Goal: Task Accomplishment & Management: Complete application form

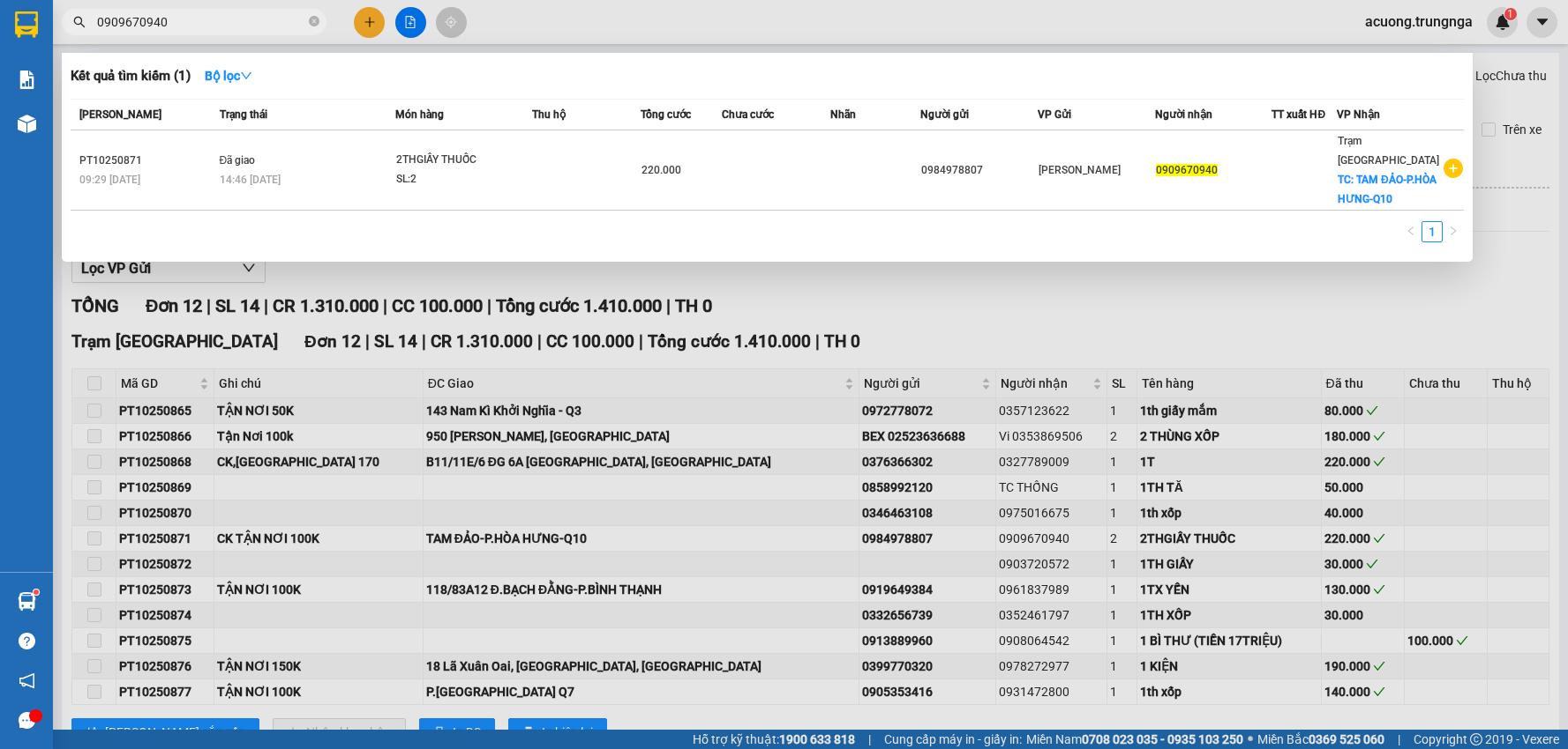
click at [191, 14] on input "0909670940" at bounding box center [201, 21] width 208 height 19
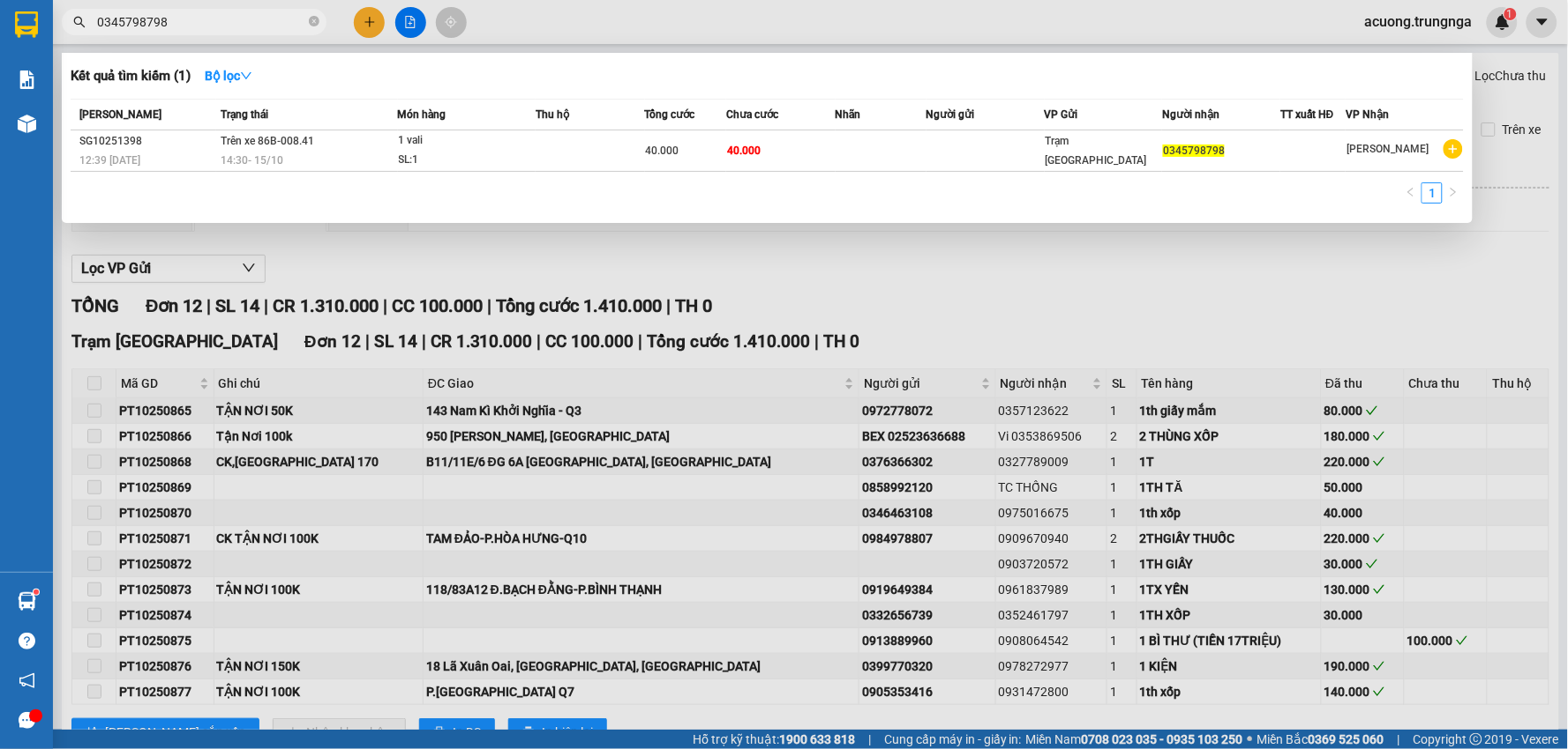
drag, startPoint x: 210, startPoint y: 22, endPoint x: 2, endPoint y: 23, distance: 208.0
click at [2, 24] on section "Kết quả tìm kiếm ( 1 ) Bộ lọc Mã ĐH Trạng thái Món hàng Thu hộ Tổng cước Chưa c…" at bounding box center [784, 374] width 1568 height 749
type input "0345798798"
click at [1037, 283] on div at bounding box center [784, 374] width 1568 height 749
click at [207, 19] on input "0345798798" at bounding box center [201, 21] width 208 height 19
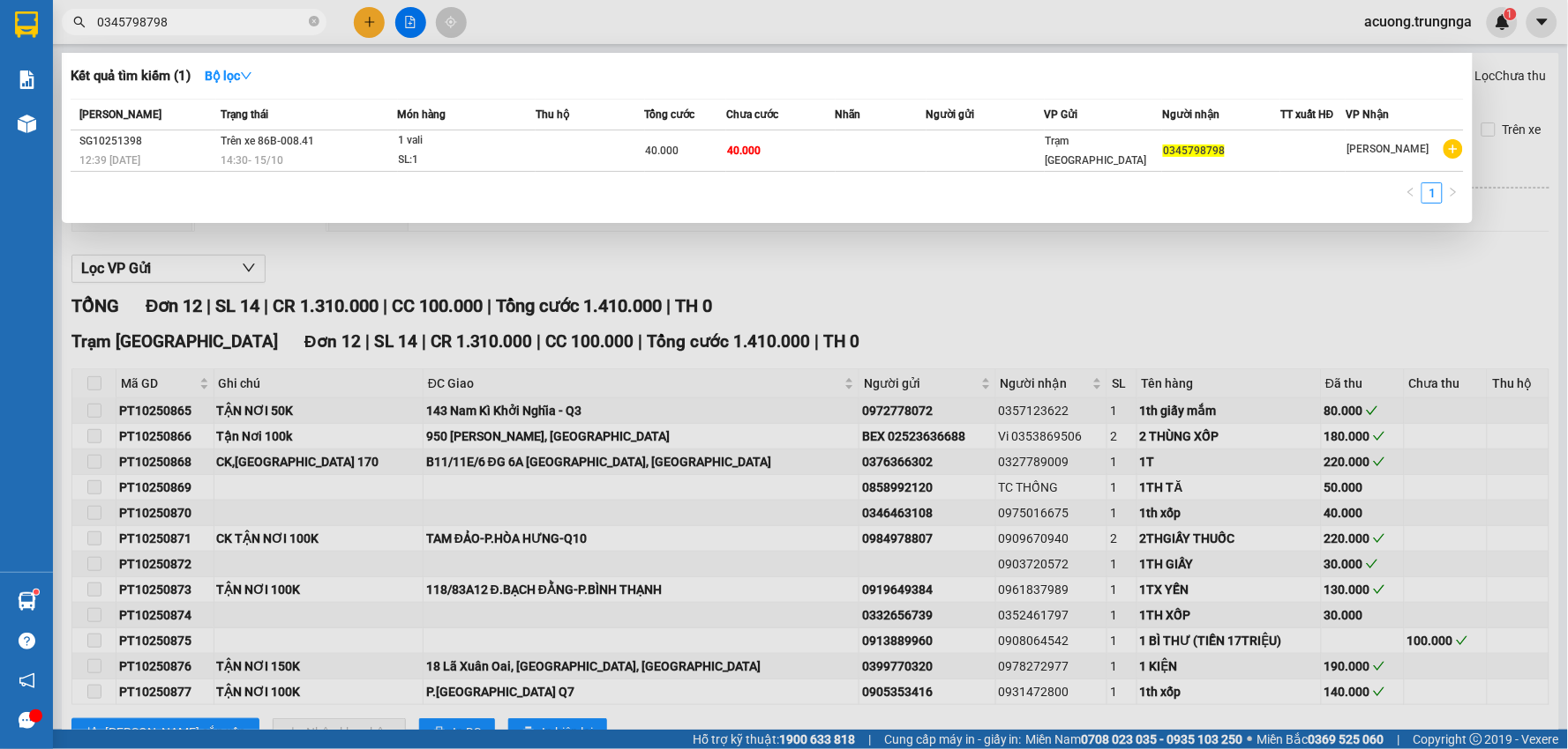
click at [959, 69] on div "Kết quả tìm kiếm ( 1 ) Bộ lọc" at bounding box center [767, 76] width 1393 height 29
click at [359, 25] on div at bounding box center [784, 374] width 1568 height 749
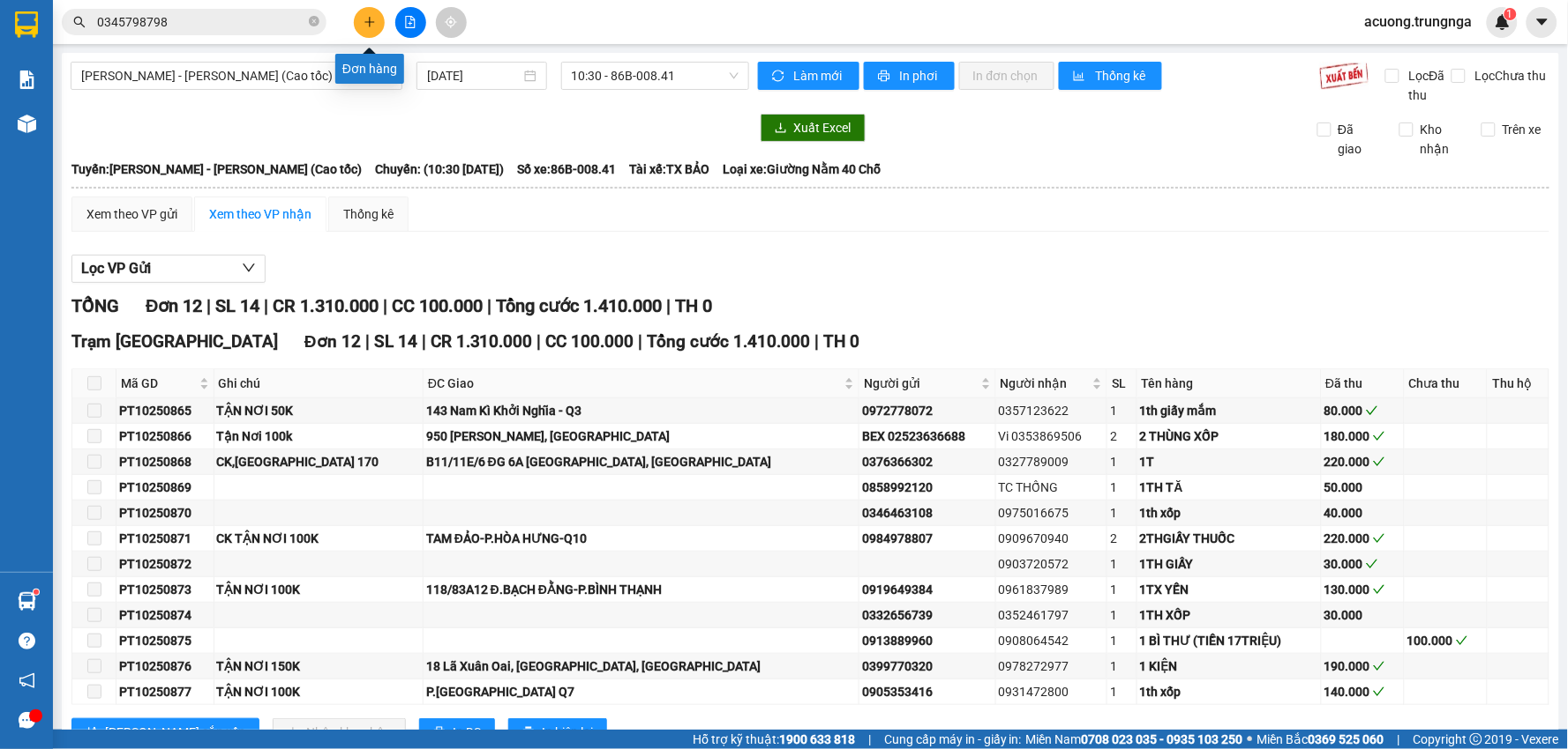
click at [366, 21] on icon "plus" at bounding box center [369, 21] width 10 height 1
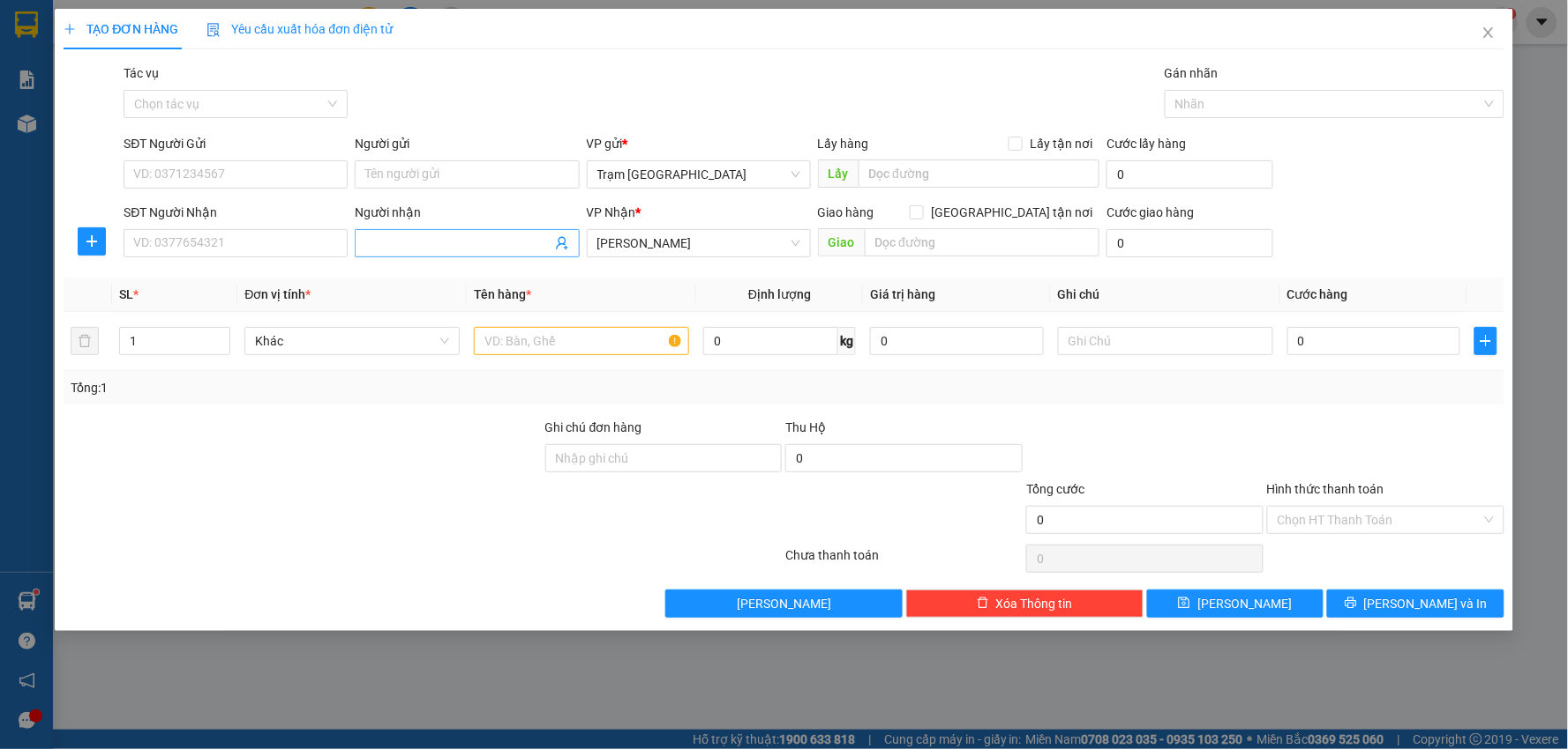
click at [434, 241] on input "Người nhận" at bounding box center [457, 243] width 185 height 19
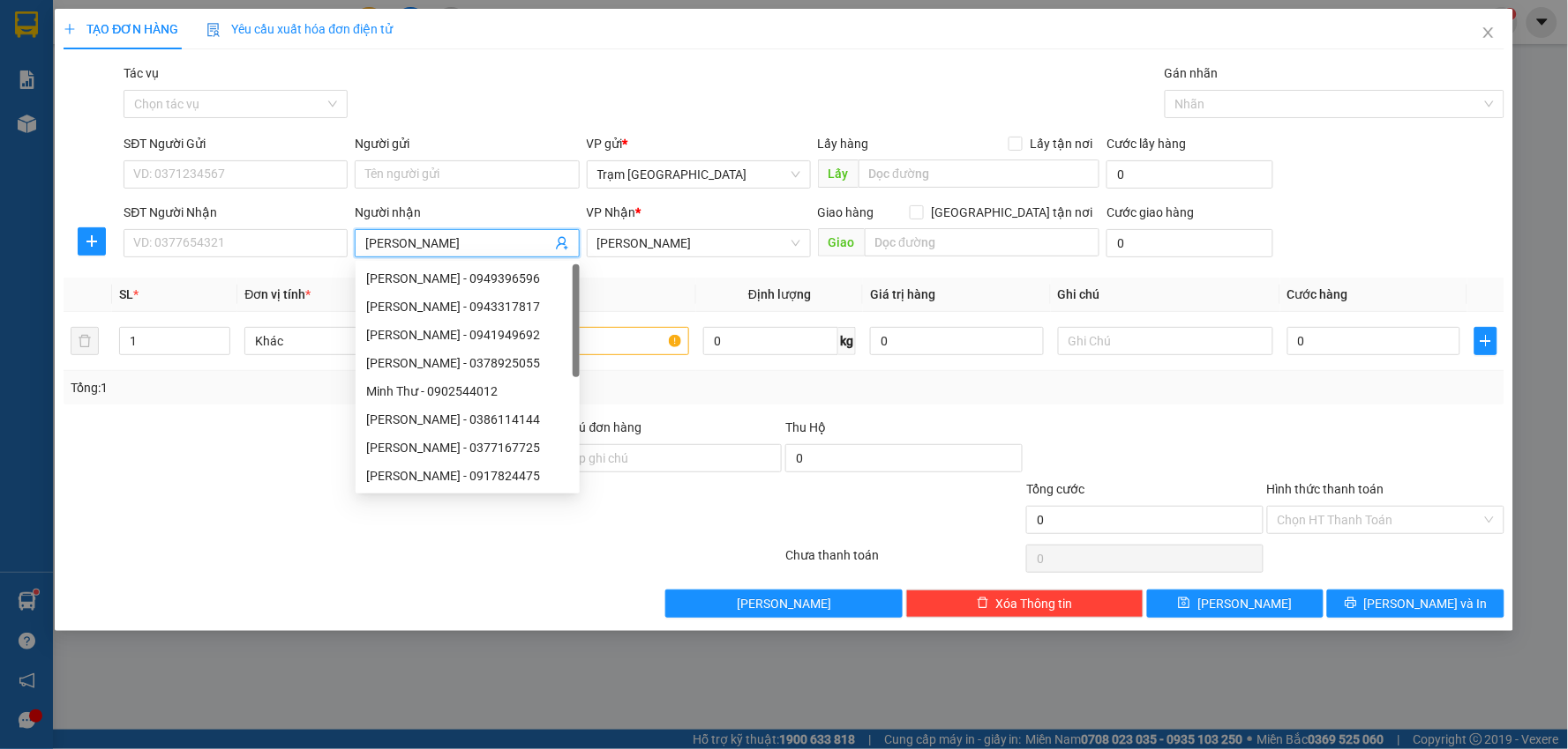
type input "[PERSON_NAME]"
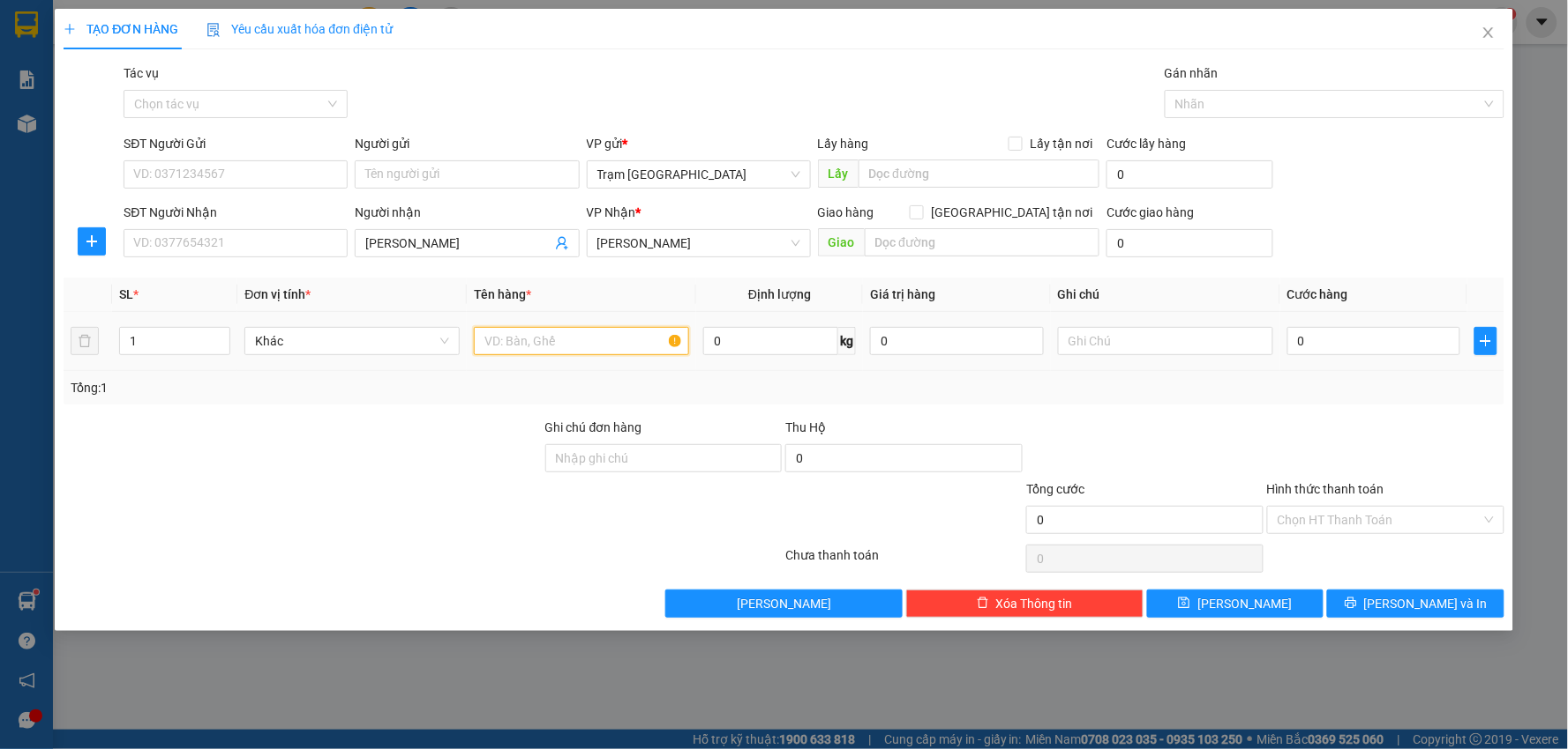
click at [529, 335] on input "text" at bounding box center [582, 341] width 216 height 29
type input "kiện (hồ sơ + hộp)"
type input "3"
type input "003"
type input "3"
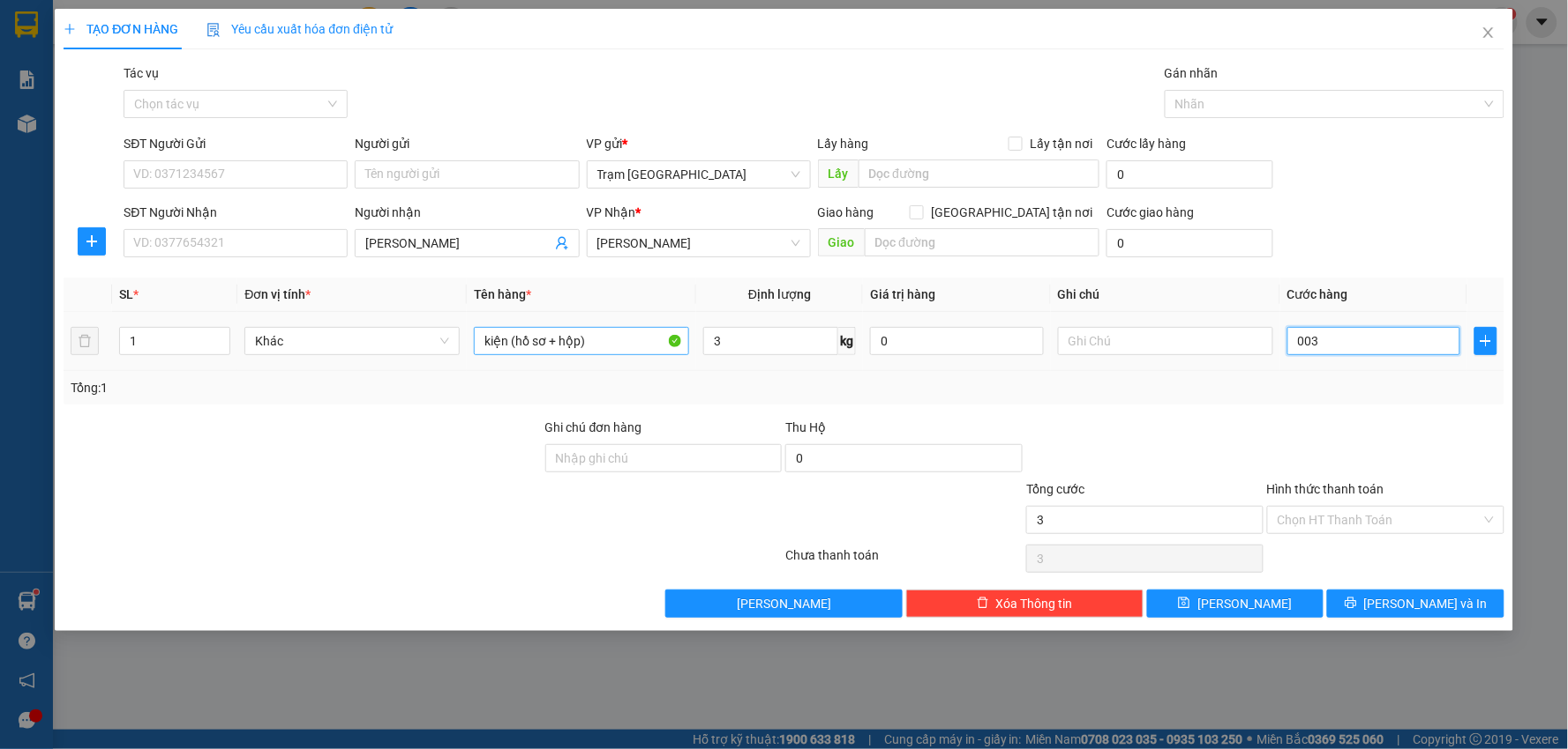
type input "3"
type input "0.030"
type input "30"
type input "30.000"
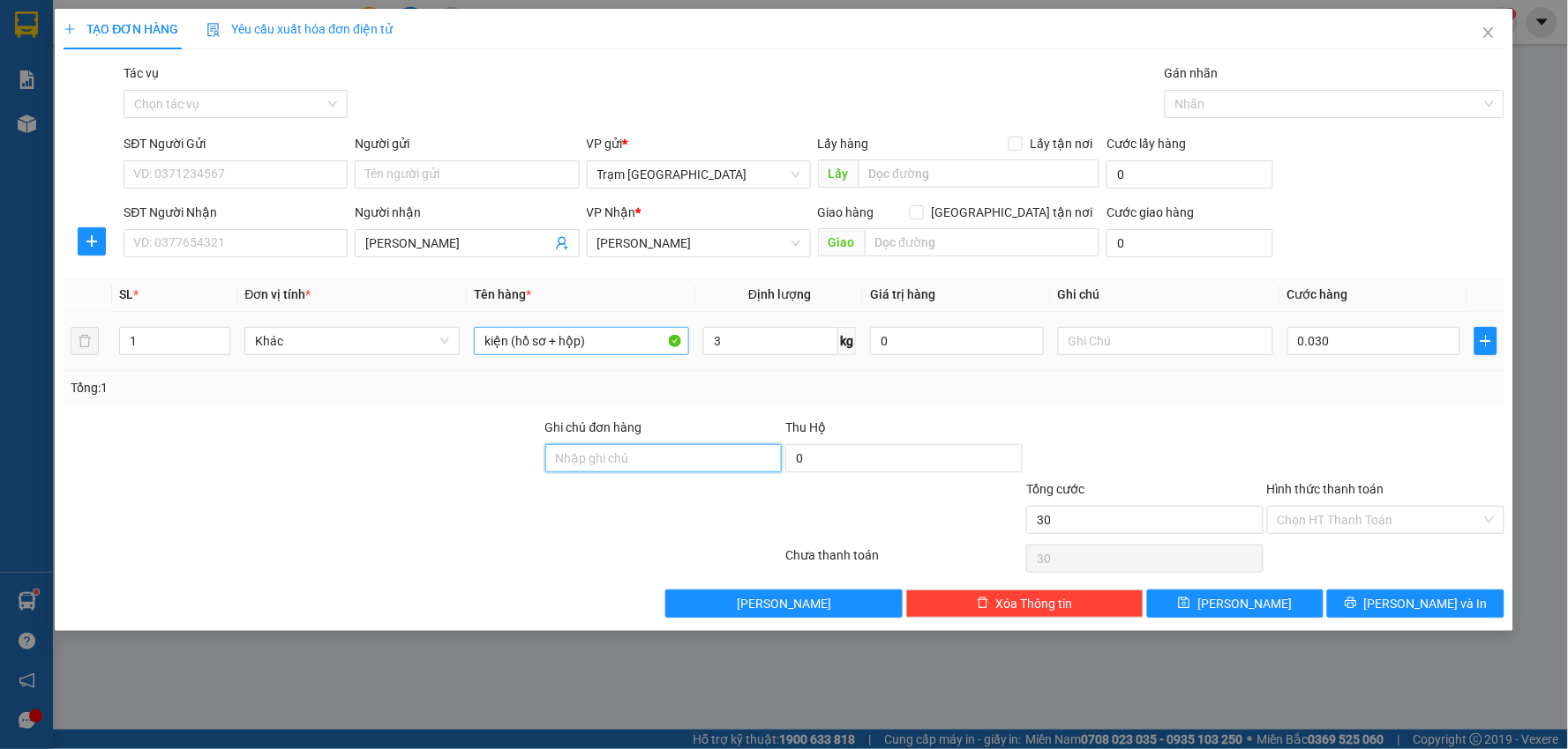
type input "30.000"
click at [1356, 608] on icon "printer" at bounding box center [1350, 603] width 11 height 11
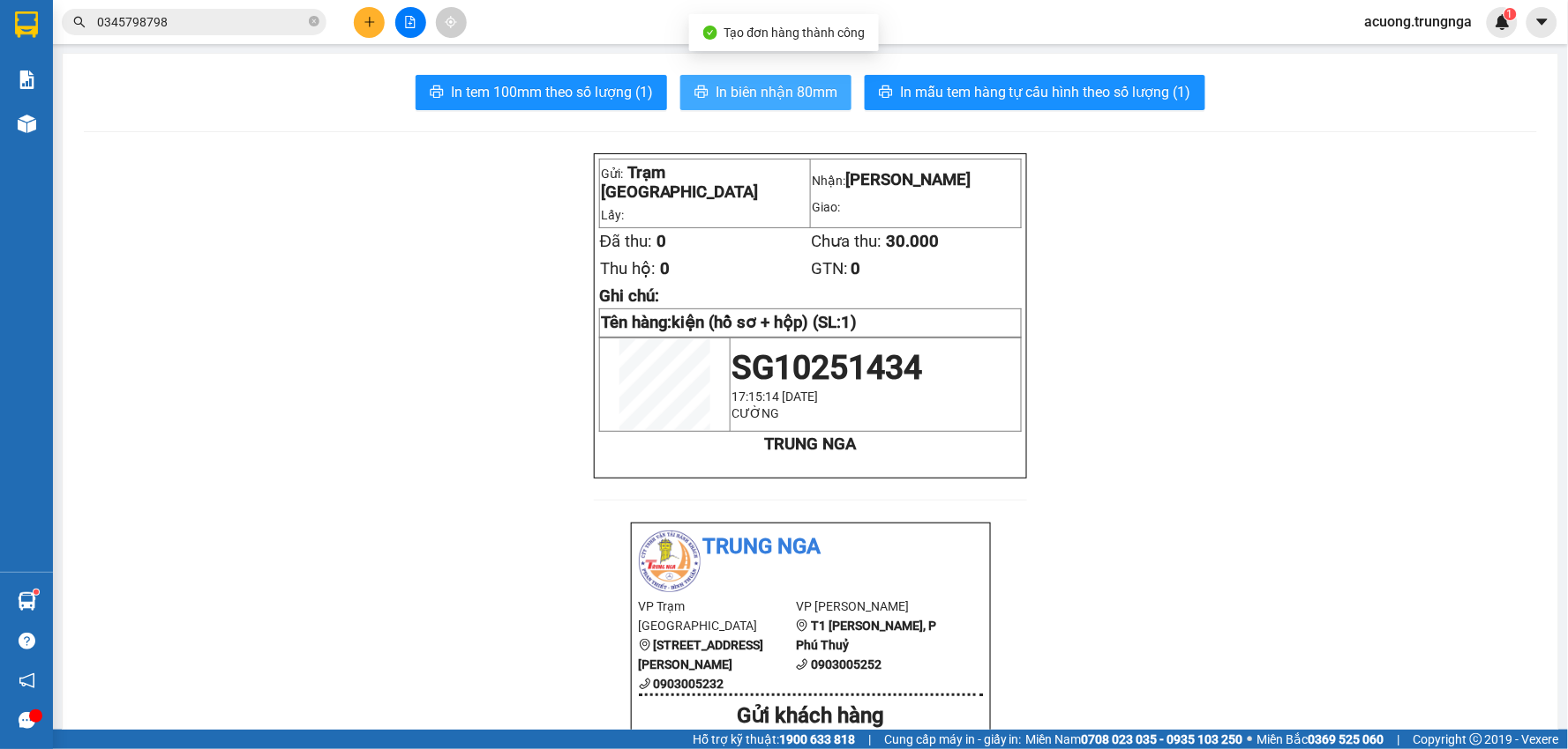
click at [746, 90] on span "In biên nhận 80mm" at bounding box center [776, 92] width 122 height 22
drag, startPoint x: 635, startPoint y: 644, endPoint x: 635, endPoint y: 658, distance: 14.0
drag, startPoint x: 635, startPoint y: 658, endPoint x: 267, endPoint y: 285, distance: 524.0
click at [371, 23] on icon "plus" at bounding box center [369, 21] width 12 height 12
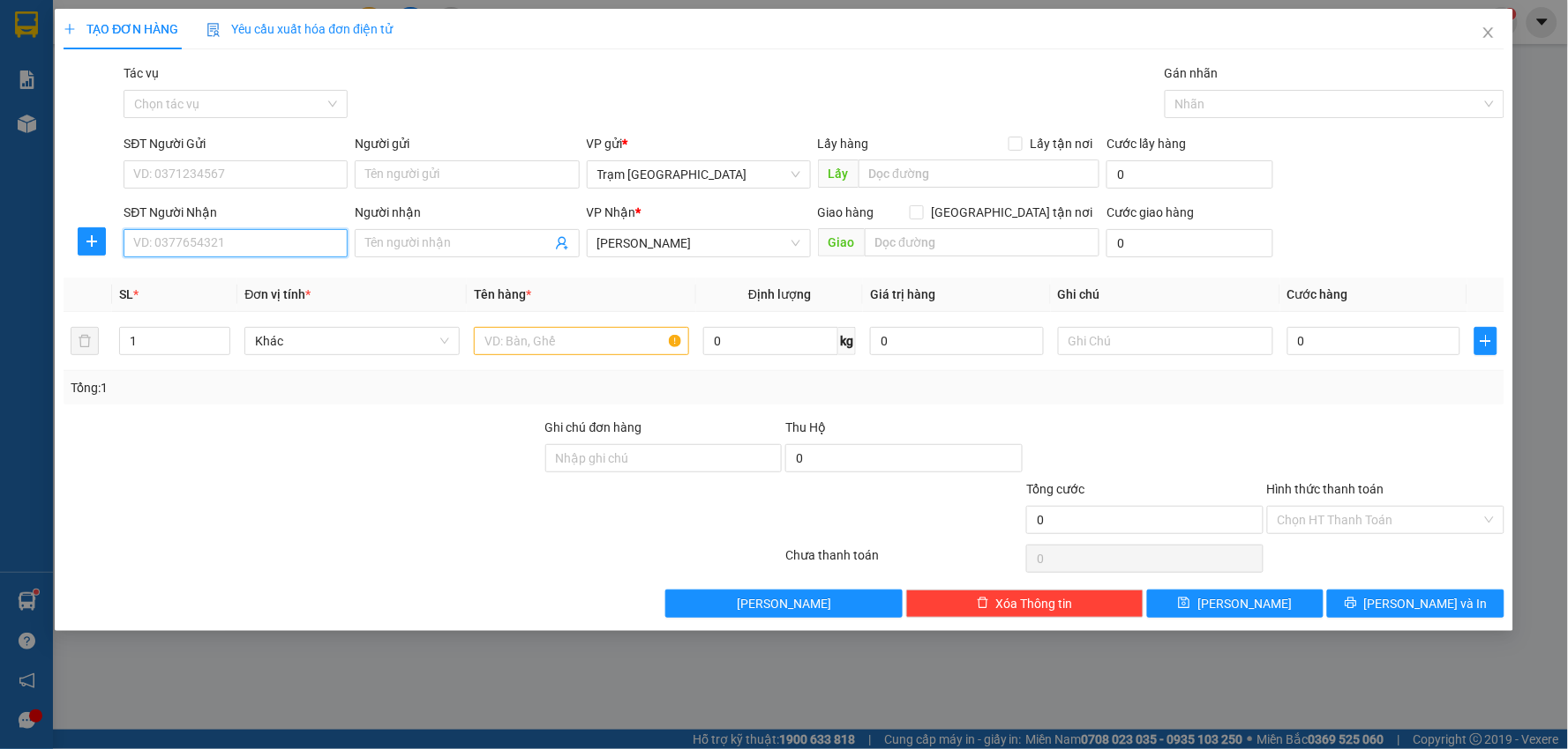
drag, startPoint x: 248, startPoint y: 239, endPoint x: 248, endPoint y: 226, distance: 13.0
click at [248, 236] on input "SĐT Người Nhận" at bounding box center [235, 243] width 224 height 29
type input "0964111689"
click at [407, 241] on input "Người nhận" at bounding box center [457, 243] width 185 height 19
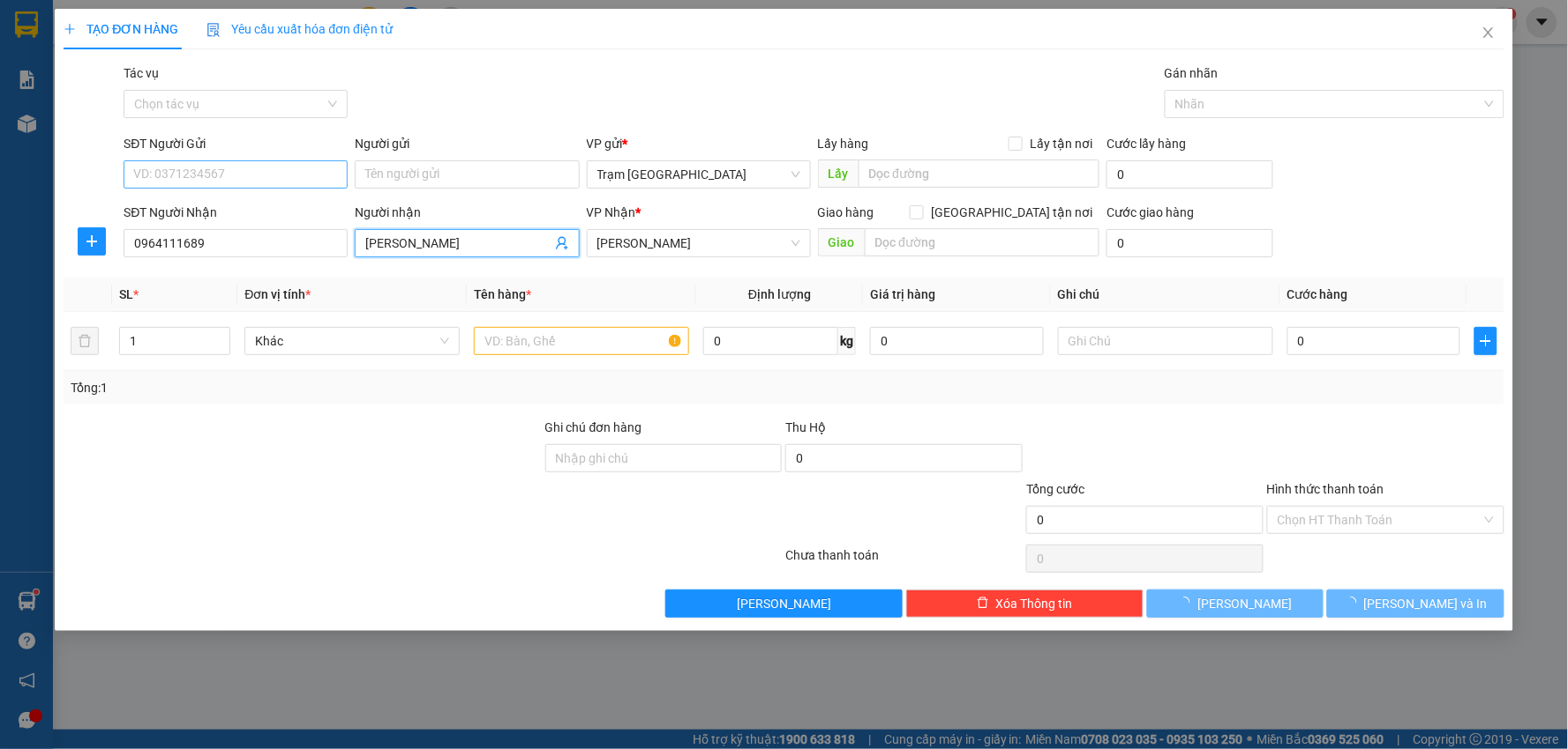
type input "[PERSON_NAME]"
click at [265, 176] on input "SĐT Người Gửi" at bounding box center [235, 174] width 224 height 29
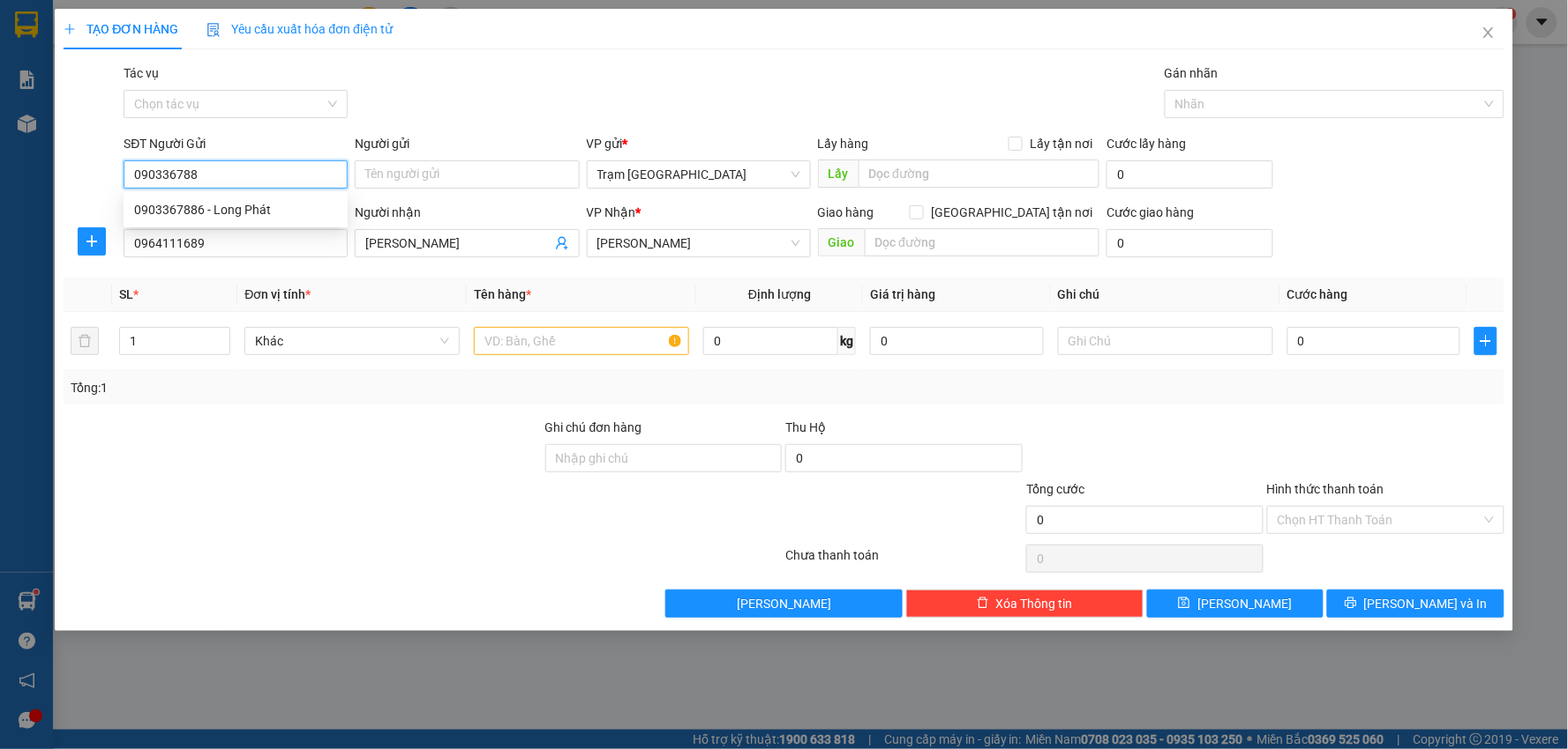
type input "0903367886"
click at [292, 210] on div "0903367886 - Long Phát" at bounding box center [235, 209] width 203 height 19
type input "Long Phát"
type input "30.000"
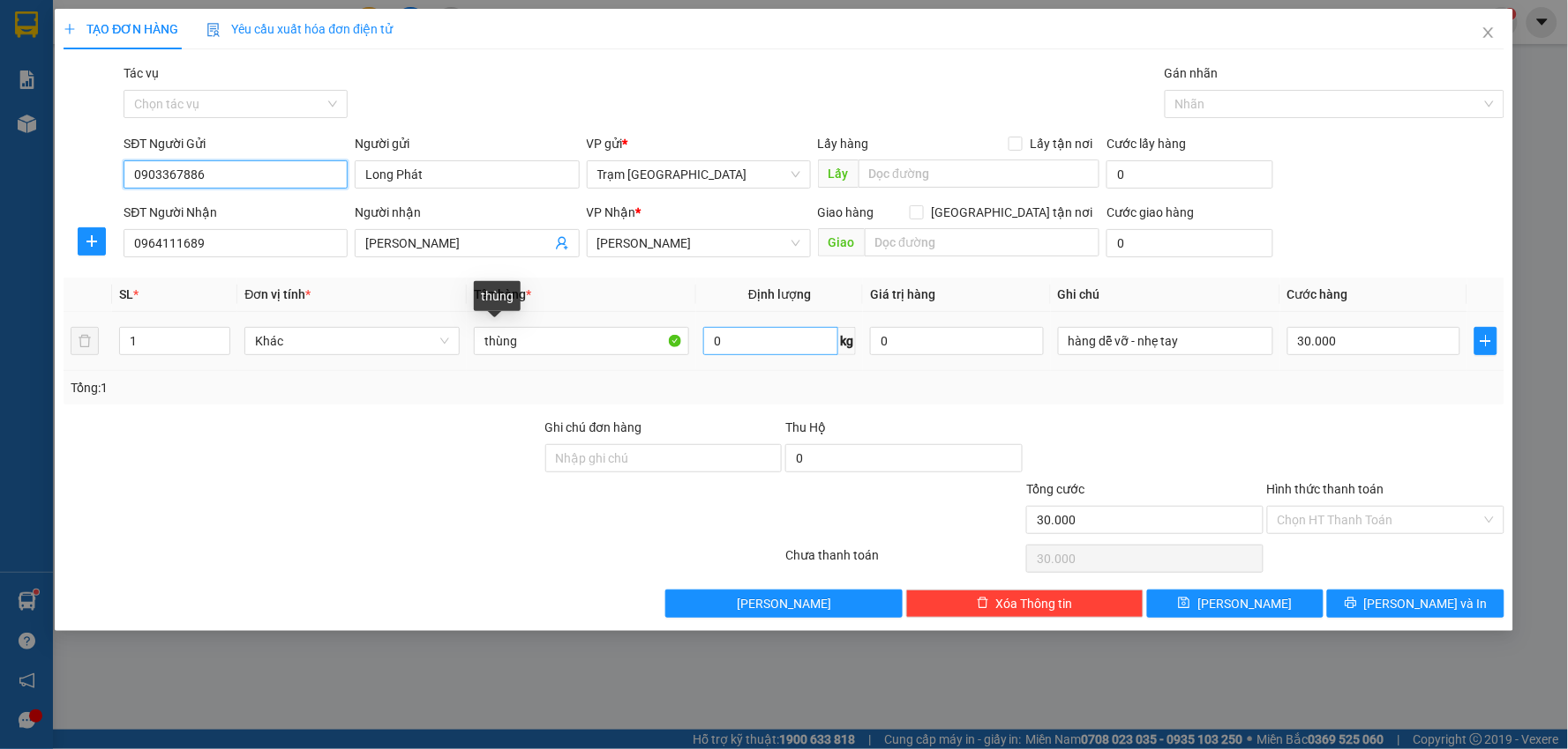
type input "0903367886"
click at [760, 335] on input "0" at bounding box center [771, 341] width 135 height 29
type input "20"
click at [1357, 344] on input "30.000" at bounding box center [1373, 341] width 174 height 29
type input "4"
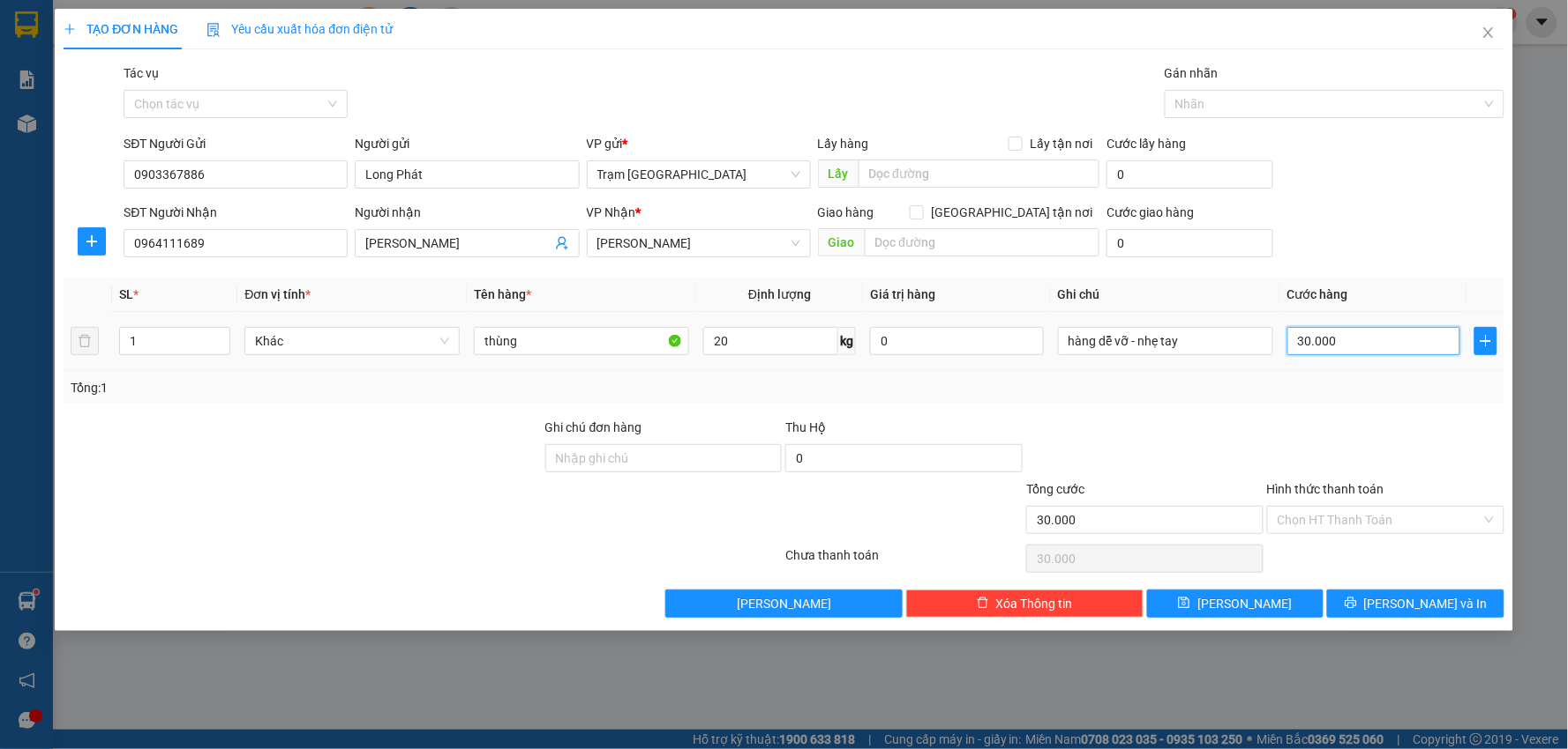
type input "4"
type input "00.004"
type input "40"
type input "00.000.040"
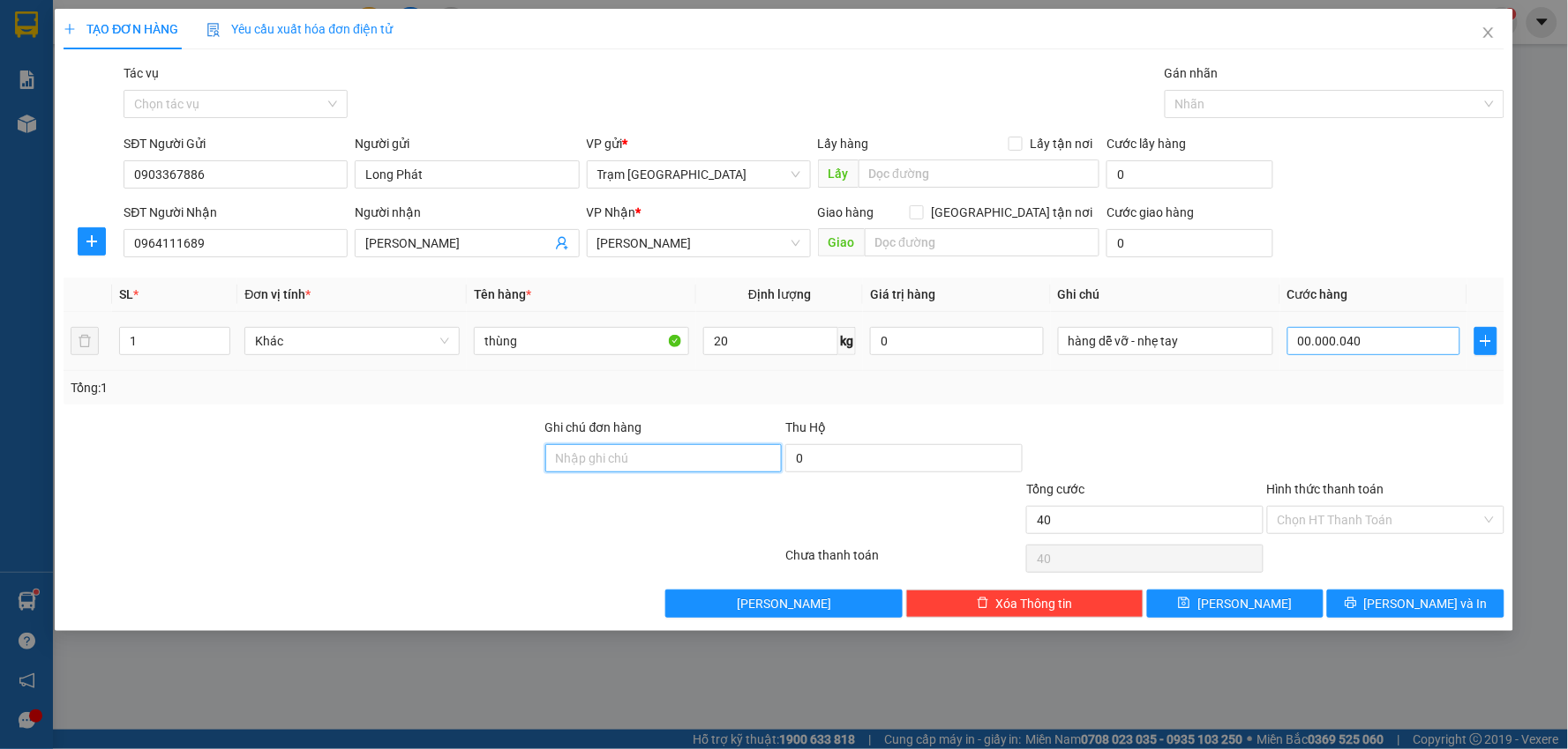
type input "40.000"
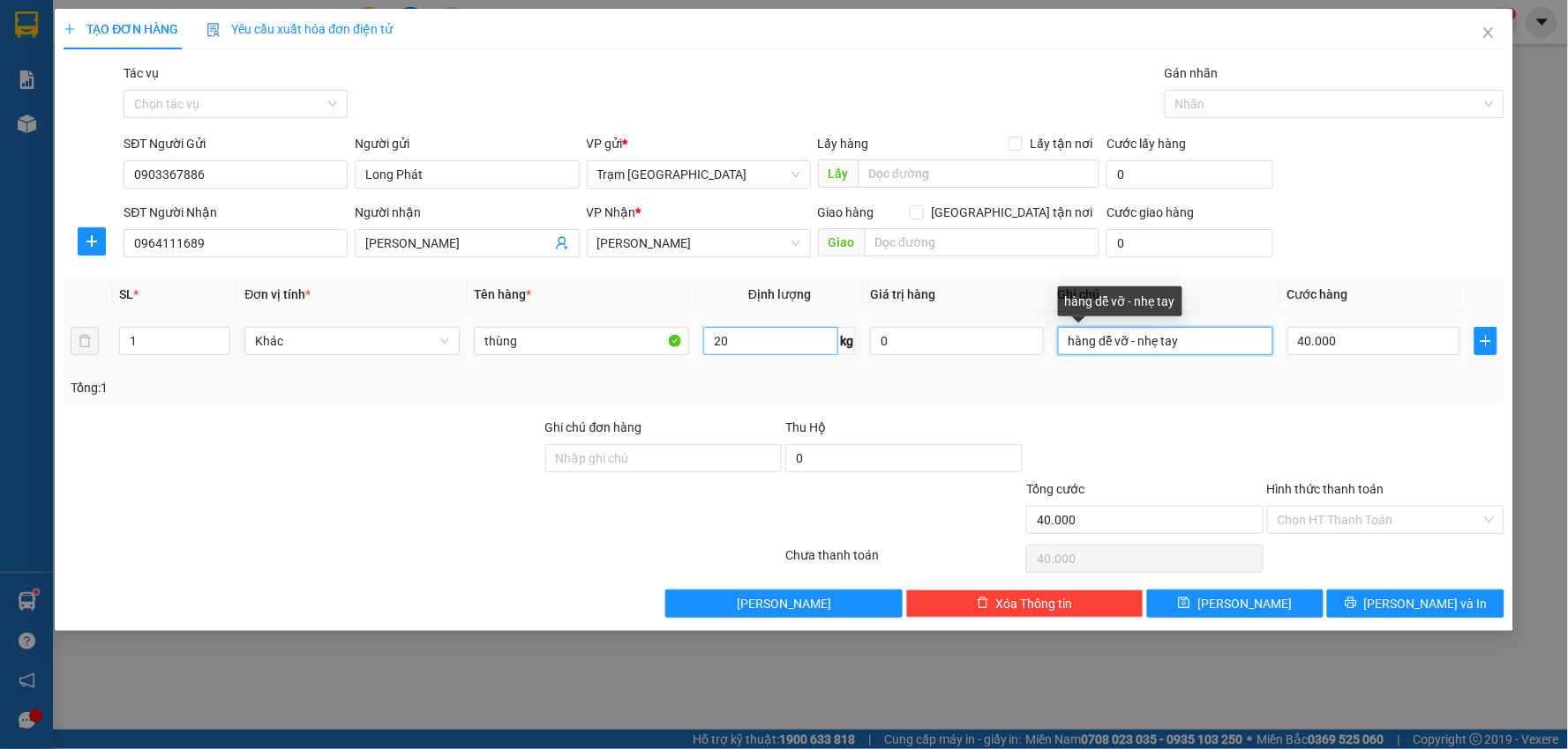
drag, startPoint x: 1210, startPoint y: 342, endPoint x: 750, endPoint y: 348, distance: 460.0
click at [750, 348] on tr "1 Khác thùng 20 kg 0 hàng dễ vỡ - nhẹ tay 40.000" at bounding box center [784, 342] width 1441 height 59
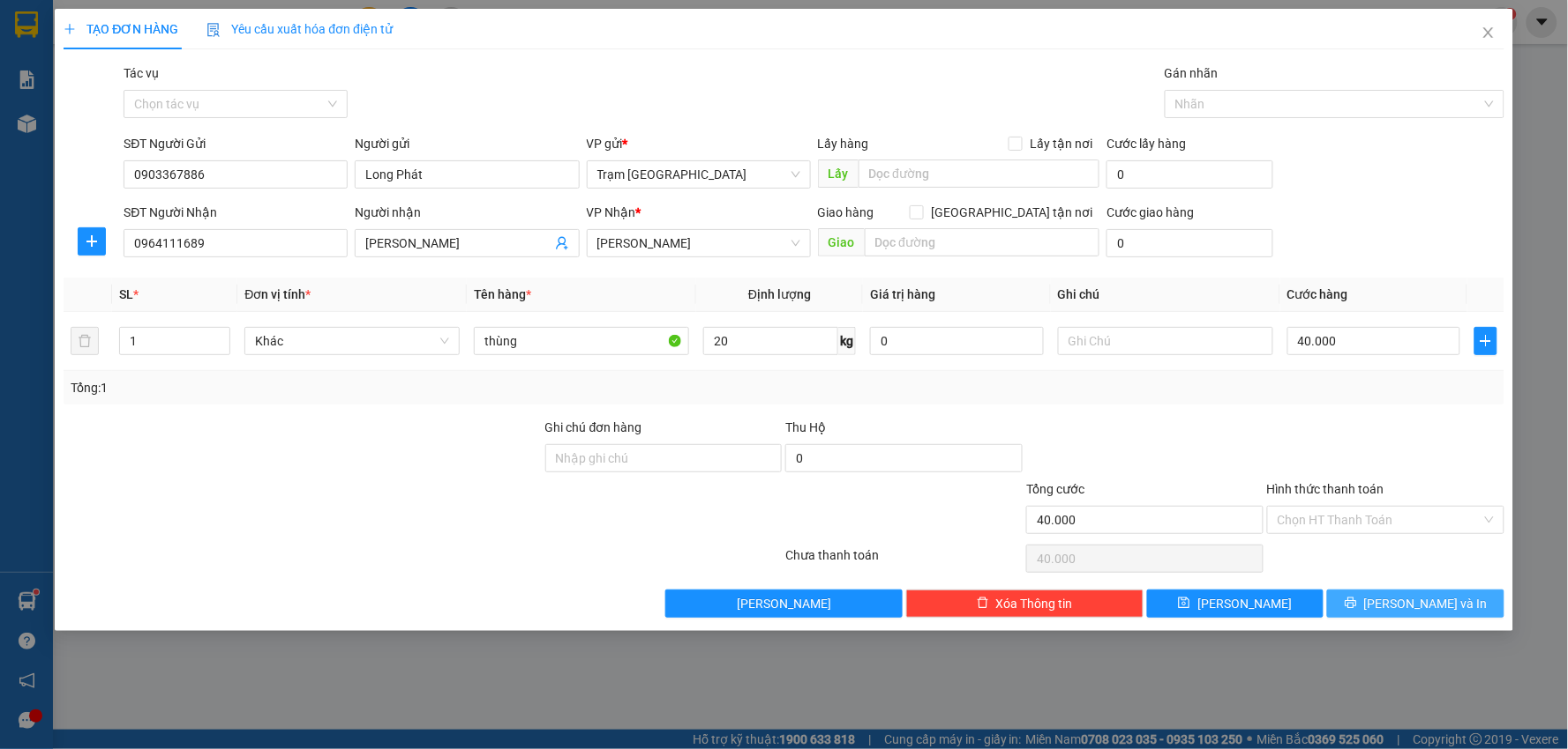
click at [1444, 597] on span "[PERSON_NAME] và In" at bounding box center [1426, 603] width 124 height 19
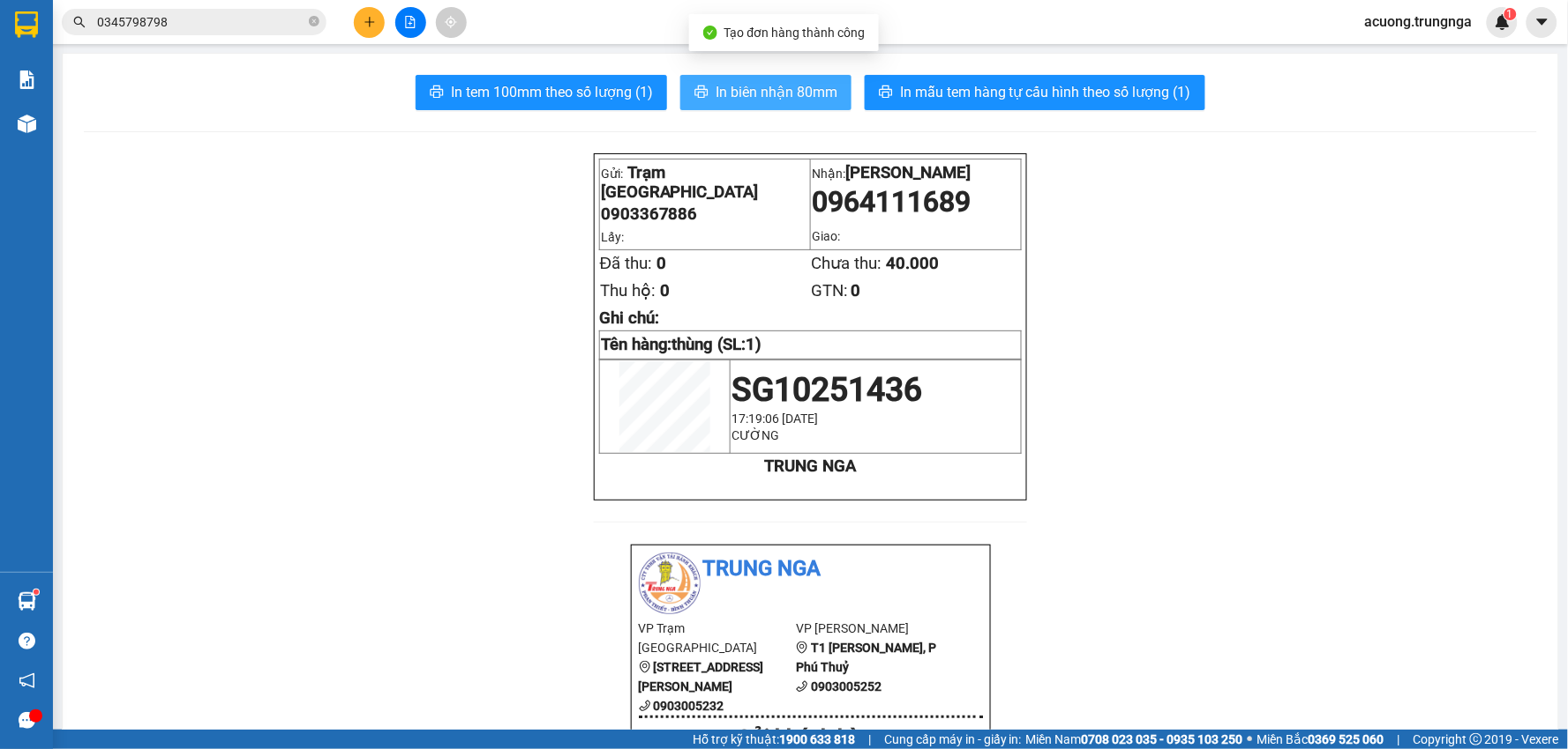
click at [763, 92] on span "In biên nhận 80mm" at bounding box center [776, 92] width 122 height 22
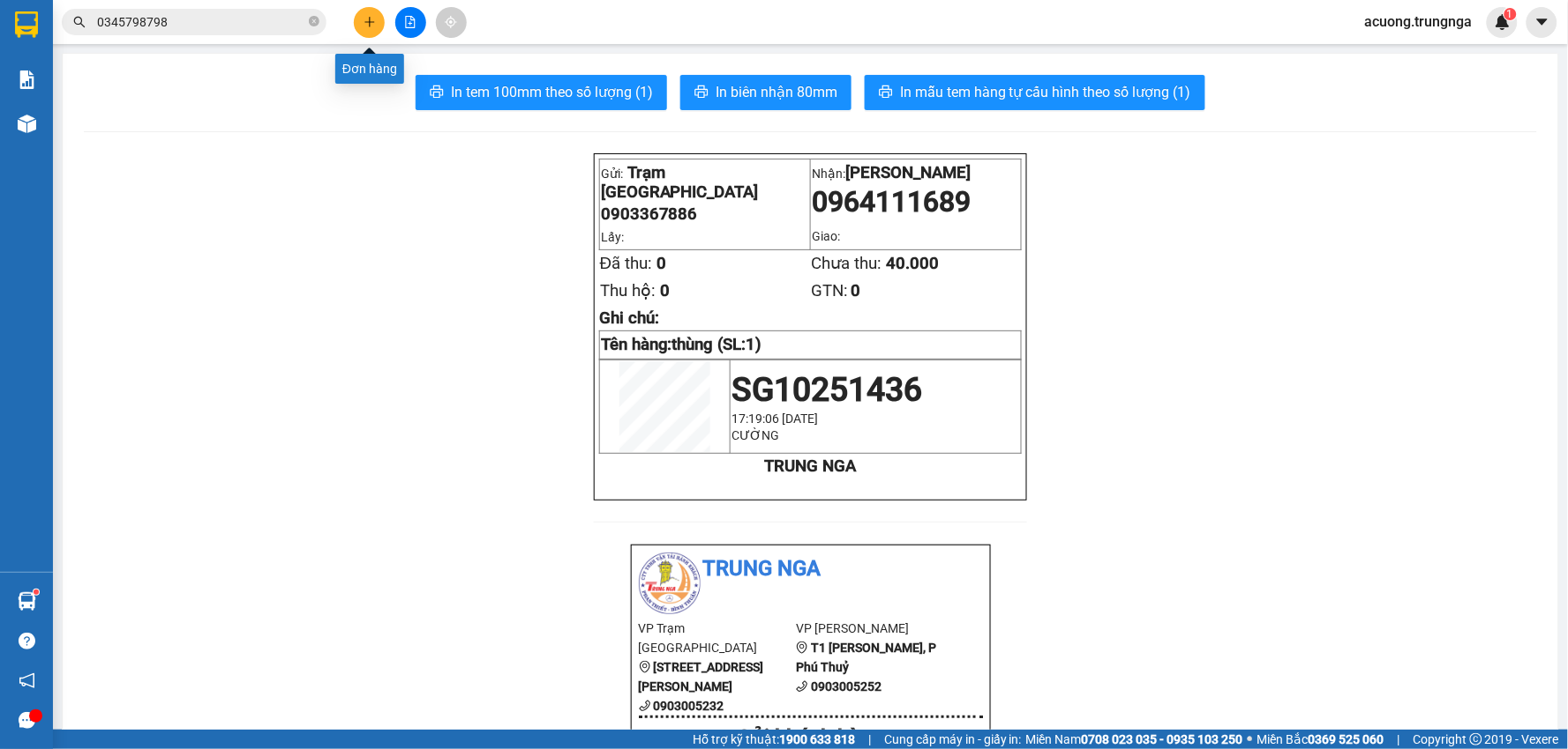
click at [366, 19] on icon "plus" at bounding box center [369, 21] width 12 height 12
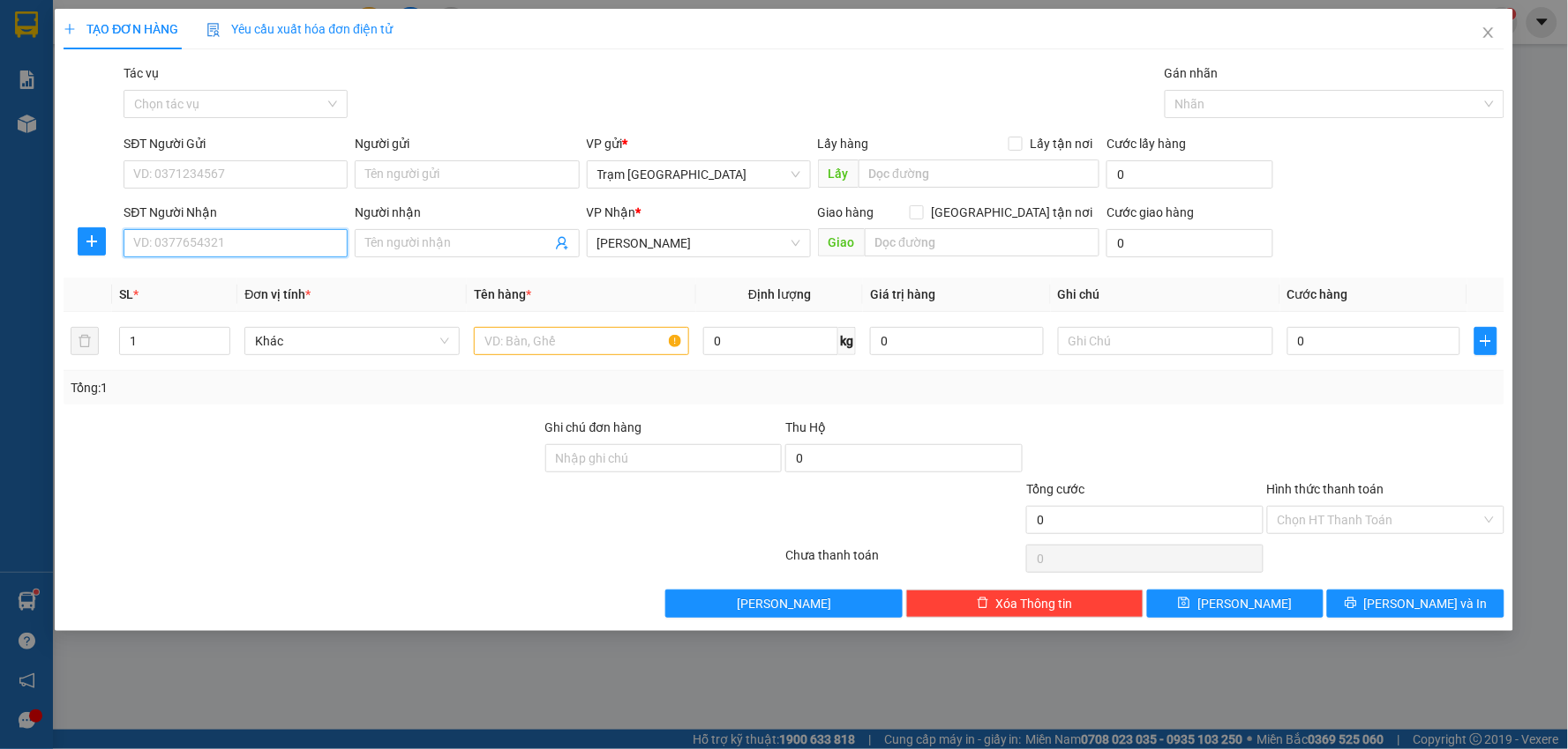
click at [247, 232] on input "SĐT Người Nhận" at bounding box center [235, 243] width 224 height 29
type input "0908551765"
click at [205, 279] on div "0908551765" at bounding box center [235, 278] width 203 height 19
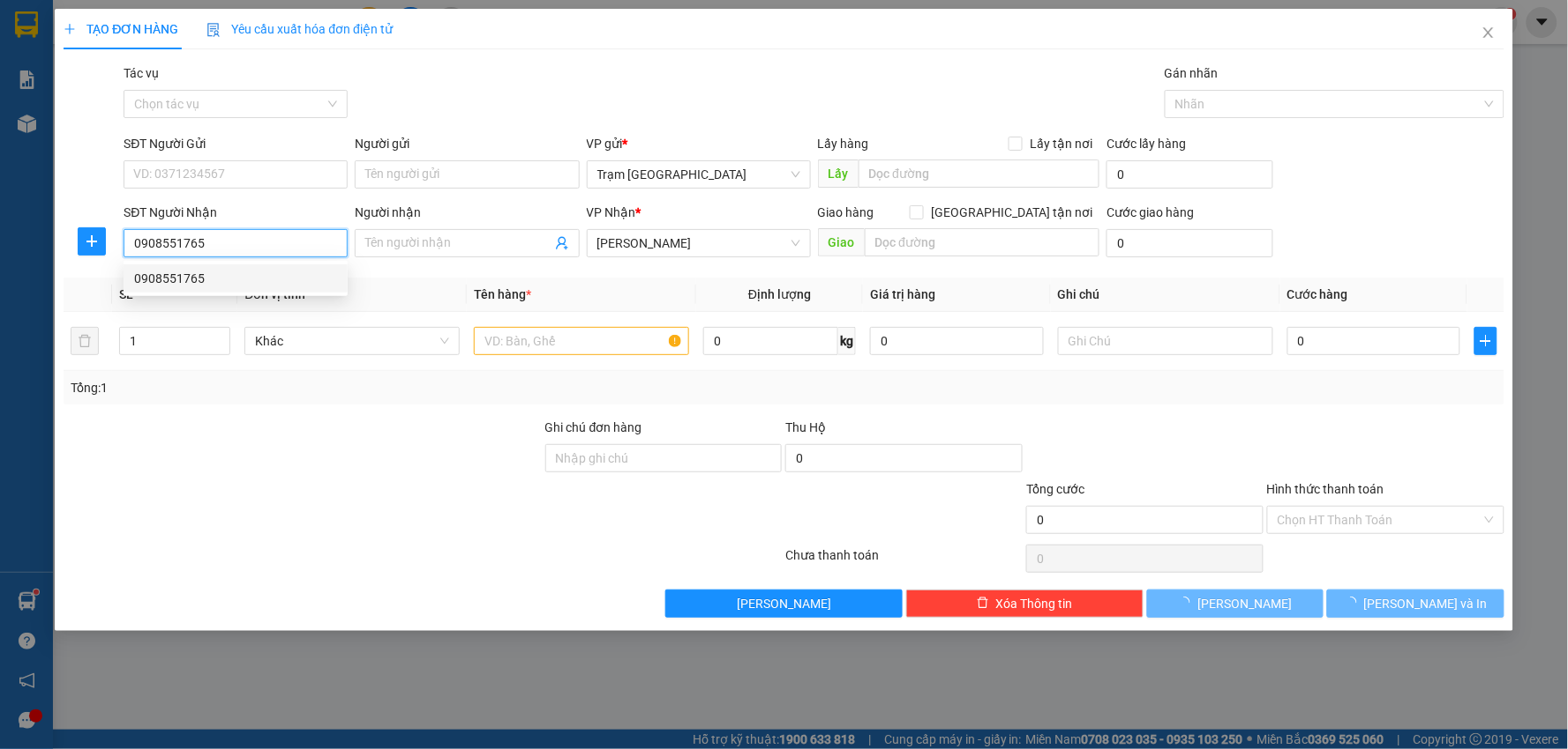
type input "40.000"
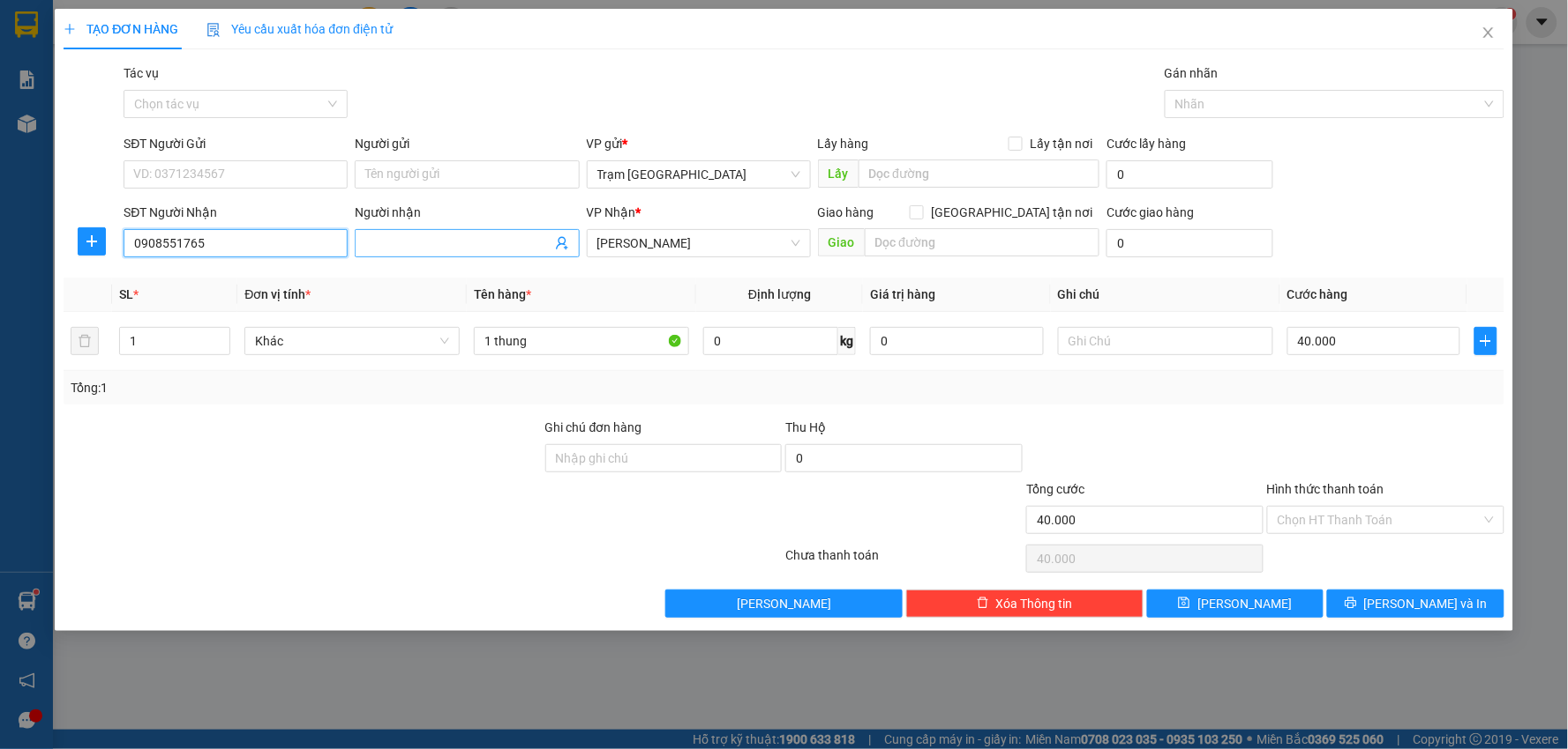
type input "0908551765"
click at [425, 240] on input "Người nhận" at bounding box center [457, 243] width 185 height 19
type input "anh Kiên"
click at [221, 171] on input "SĐT Người Gửi" at bounding box center [235, 174] width 224 height 29
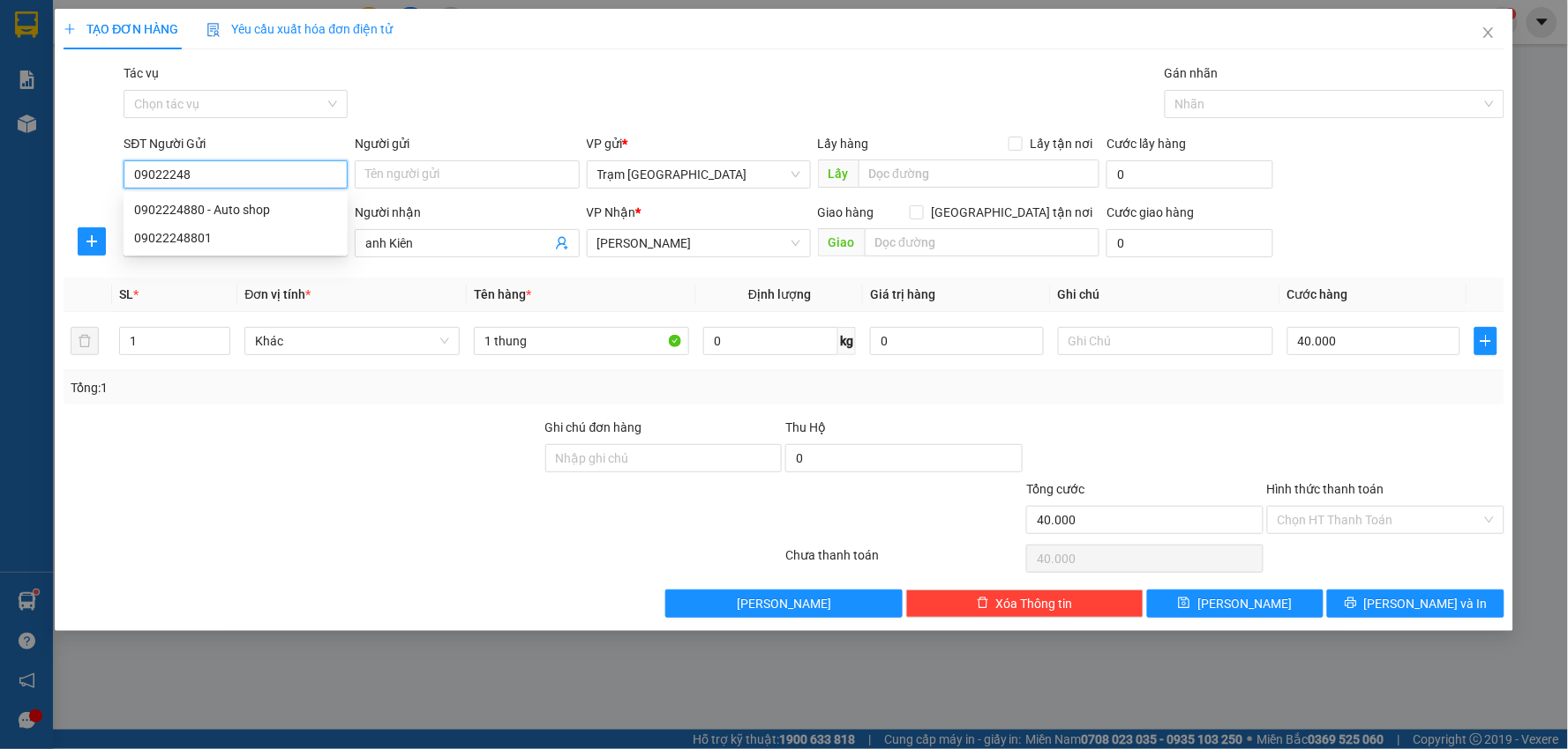
click at [257, 210] on div "0902224880 - Auto shop" at bounding box center [235, 209] width 203 height 19
type input "0902224880"
type input "Auto shop"
type input "0902224880"
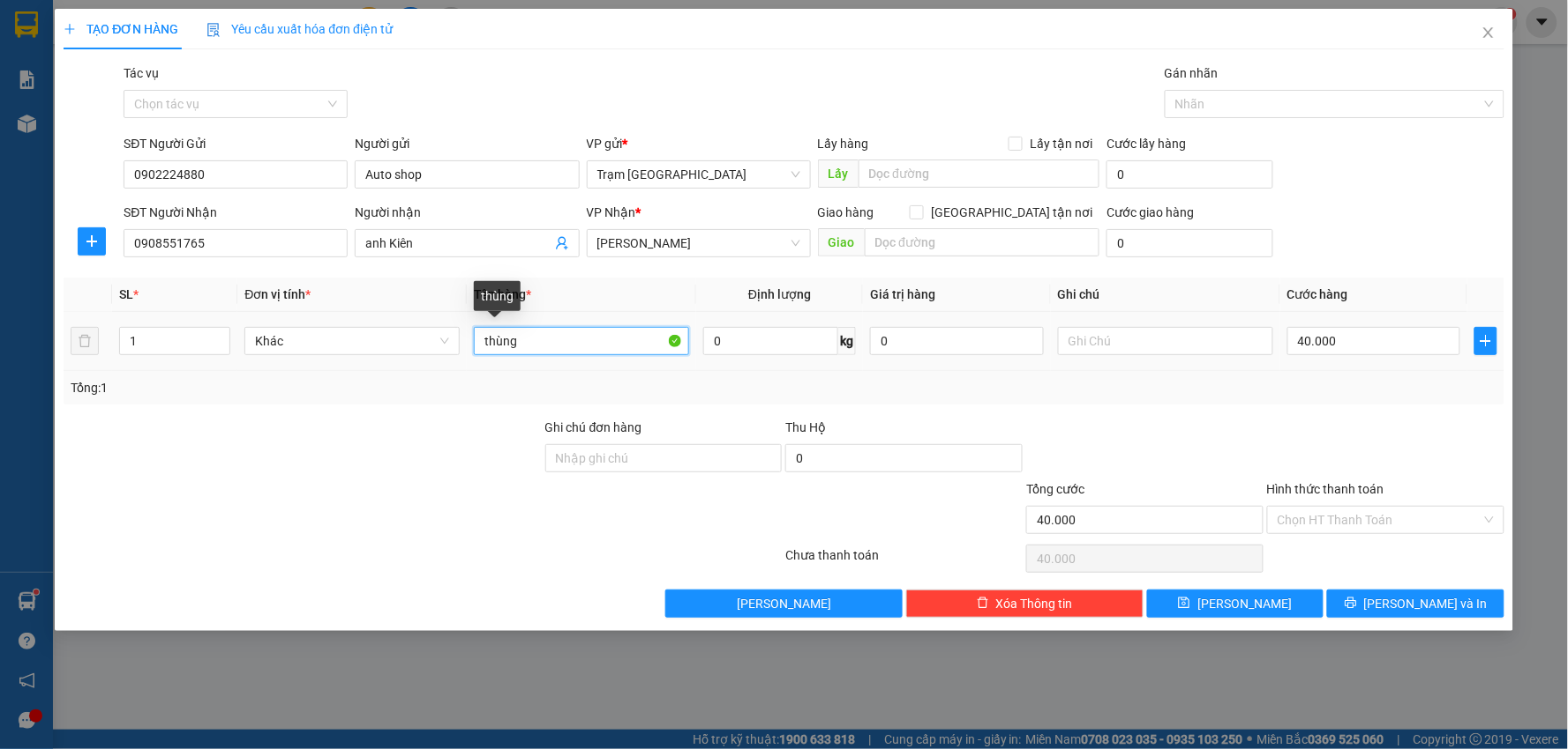
click at [593, 345] on input "thùng" at bounding box center [582, 341] width 216 height 29
click at [822, 333] on input "0" at bounding box center [771, 341] width 135 height 29
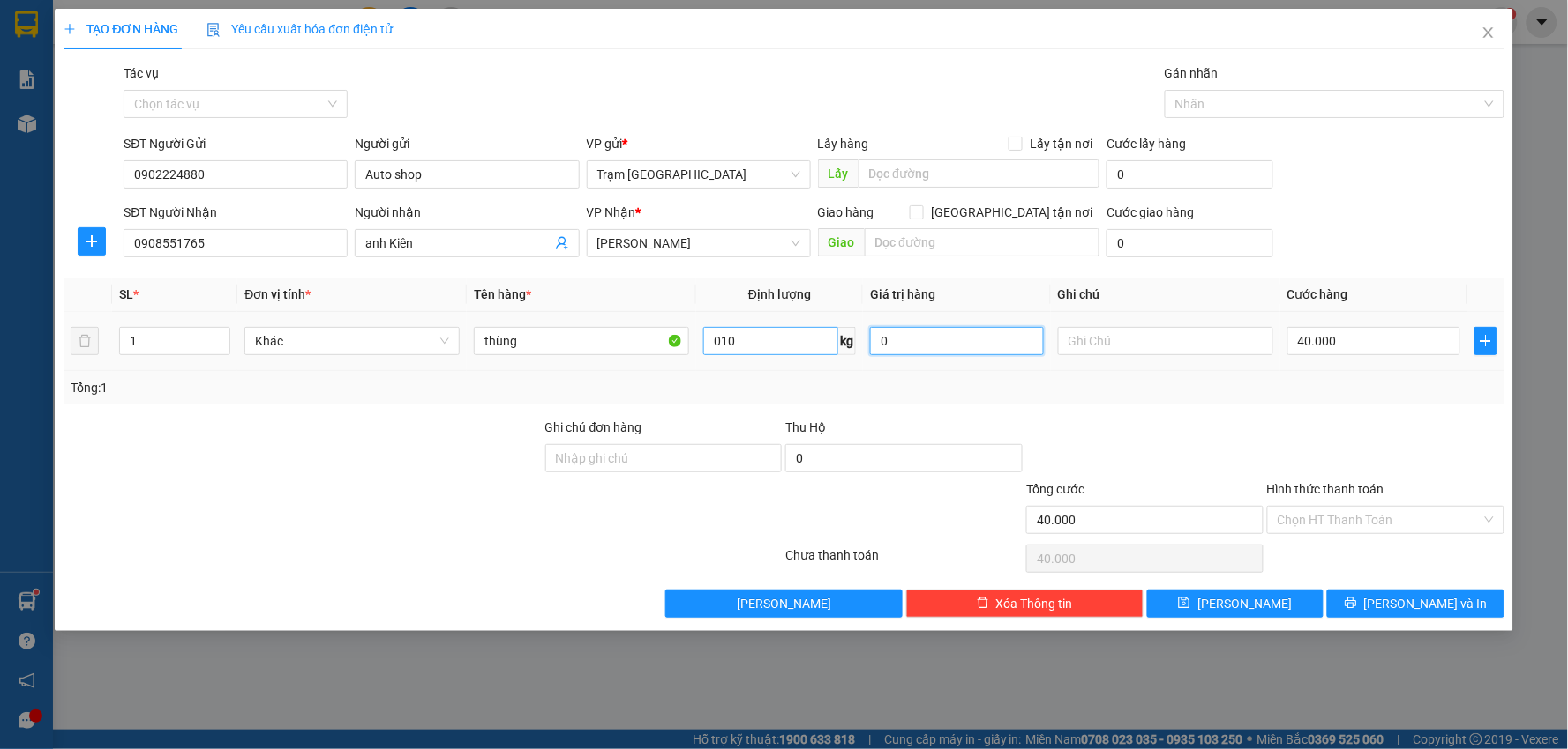
type input "10"
click at [1409, 603] on span "[PERSON_NAME] và In" at bounding box center [1426, 603] width 124 height 19
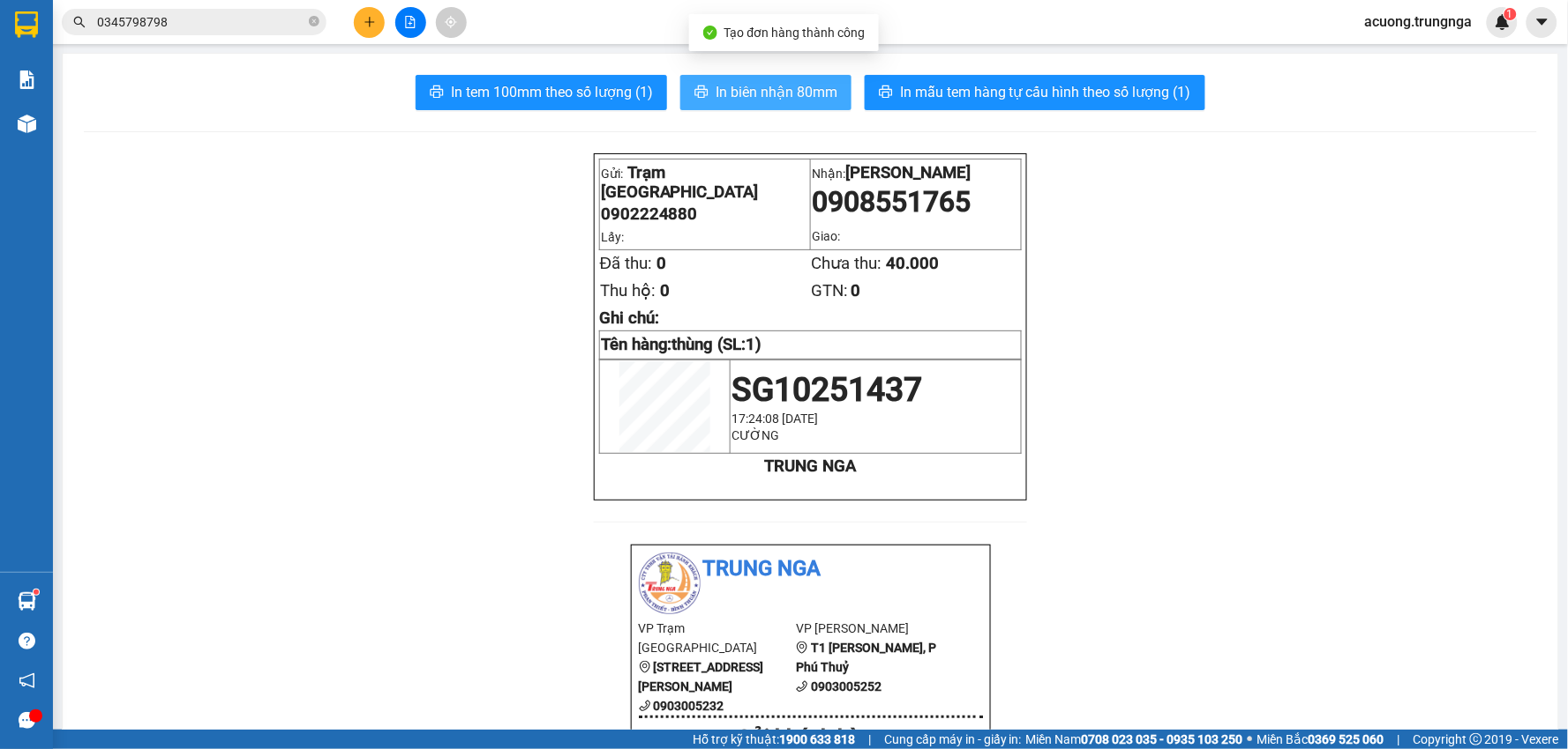
click at [750, 80] on button "In biên nhận 80mm" at bounding box center [766, 92] width 171 height 35
